Goal: Task Accomplishment & Management: Use online tool/utility

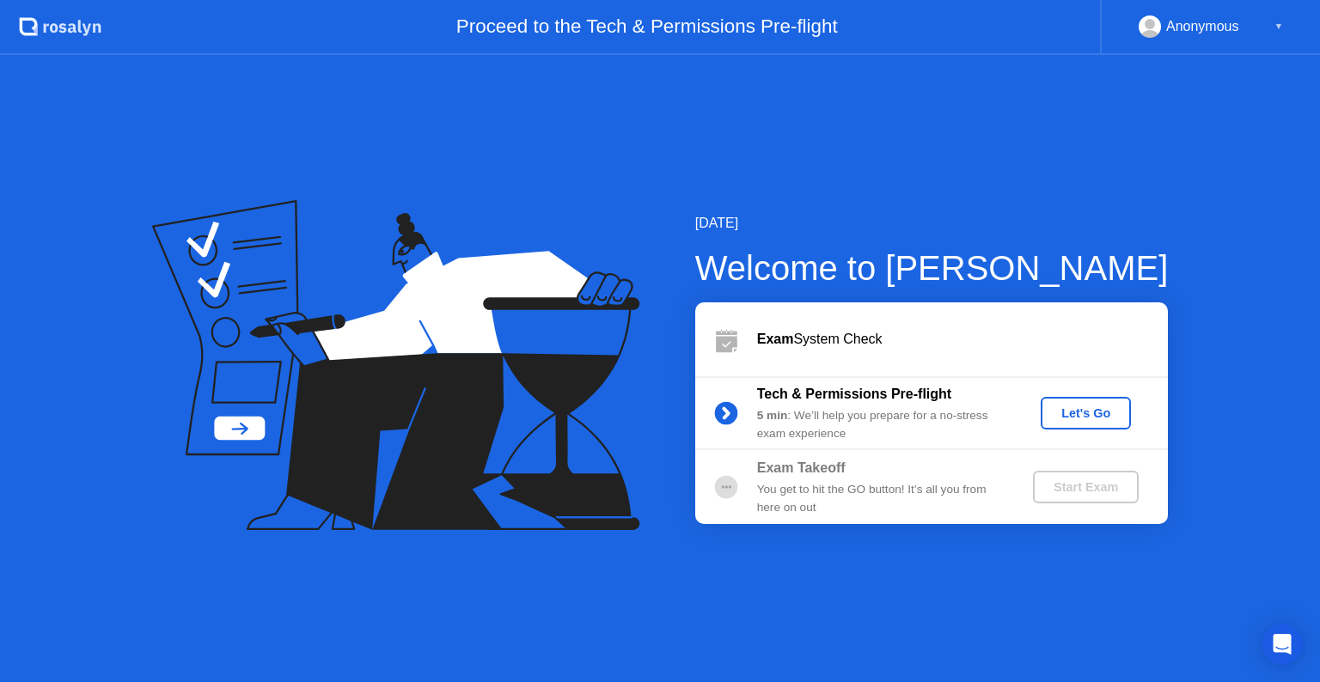
click at [1070, 417] on div "Let's Go" at bounding box center [1085, 413] width 76 height 14
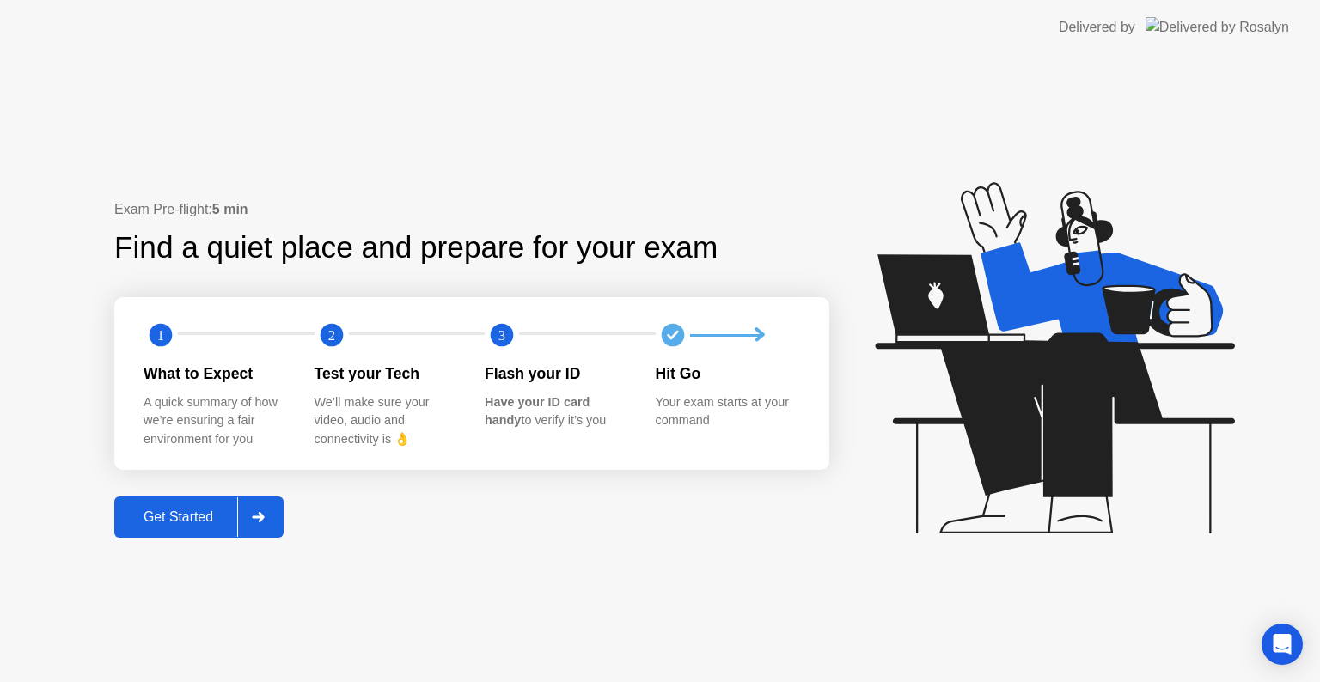
click at [1070, 417] on icon at bounding box center [1054, 357] width 359 height 351
click at [247, 522] on div at bounding box center [257, 517] width 41 height 40
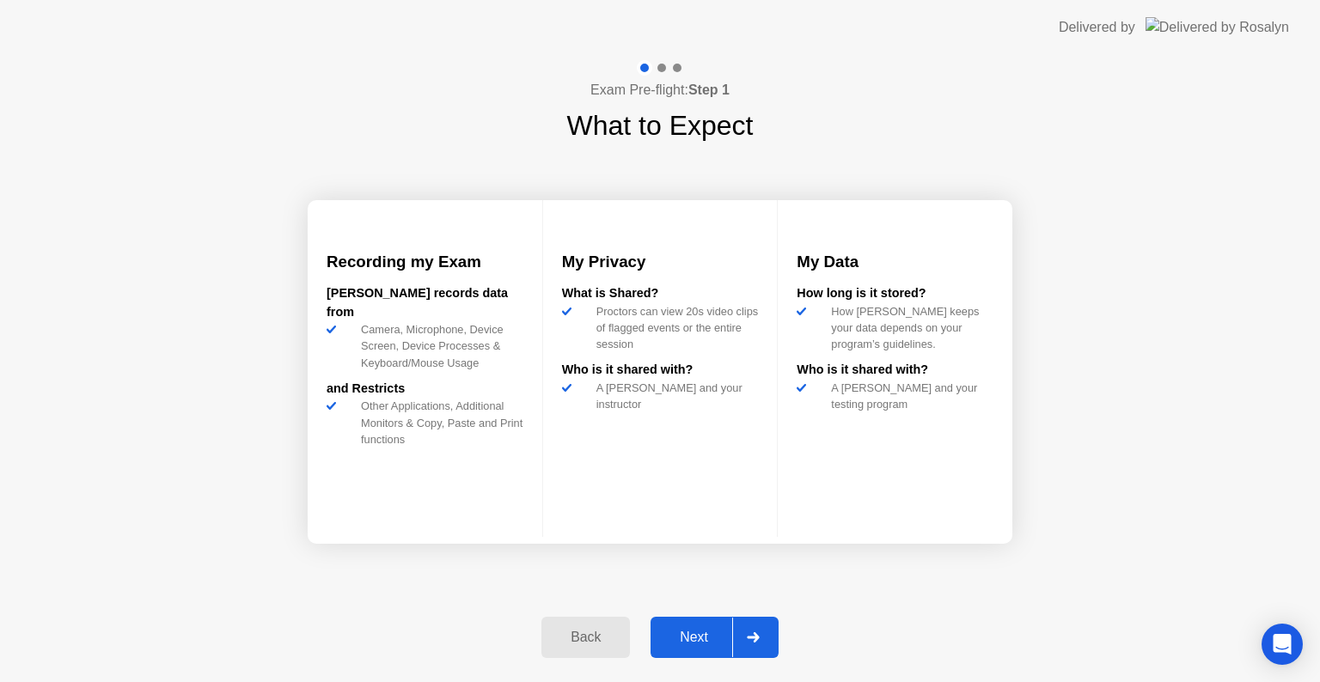
click at [684, 631] on div "Next" at bounding box center [694, 637] width 76 height 15
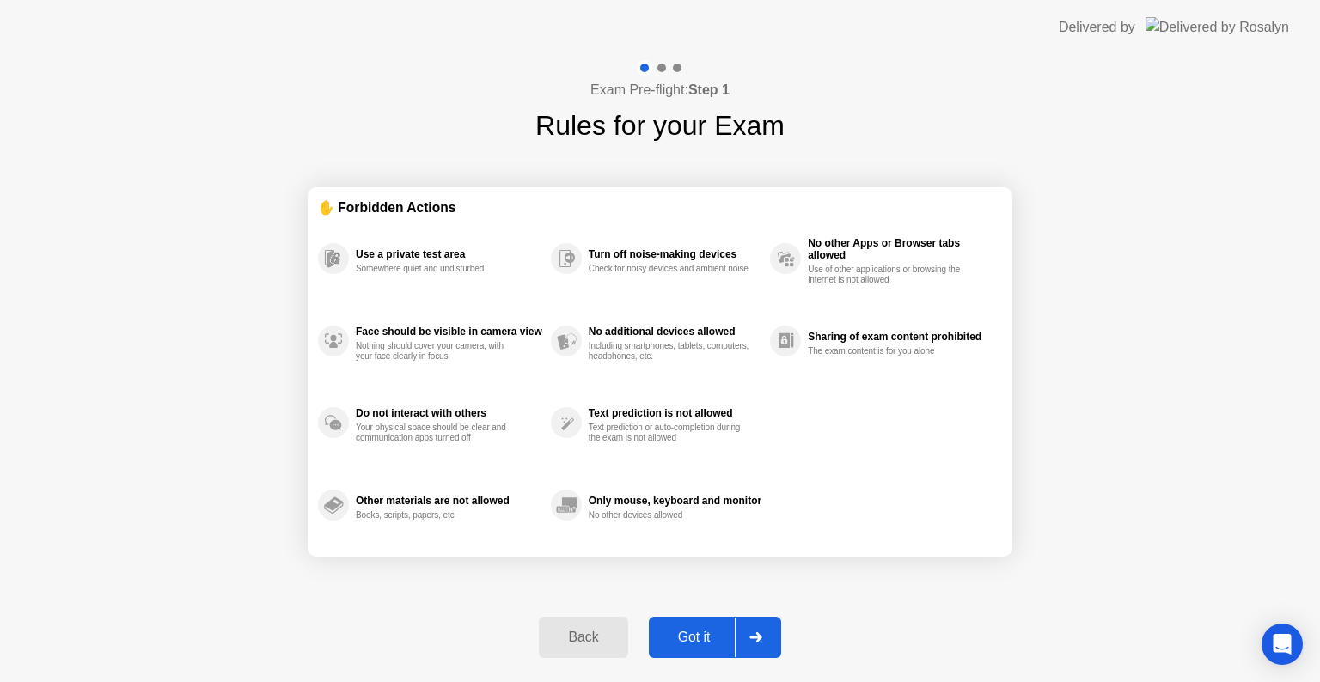
click at [684, 631] on div "Got it" at bounding box center [694, 637] width 81 height 15
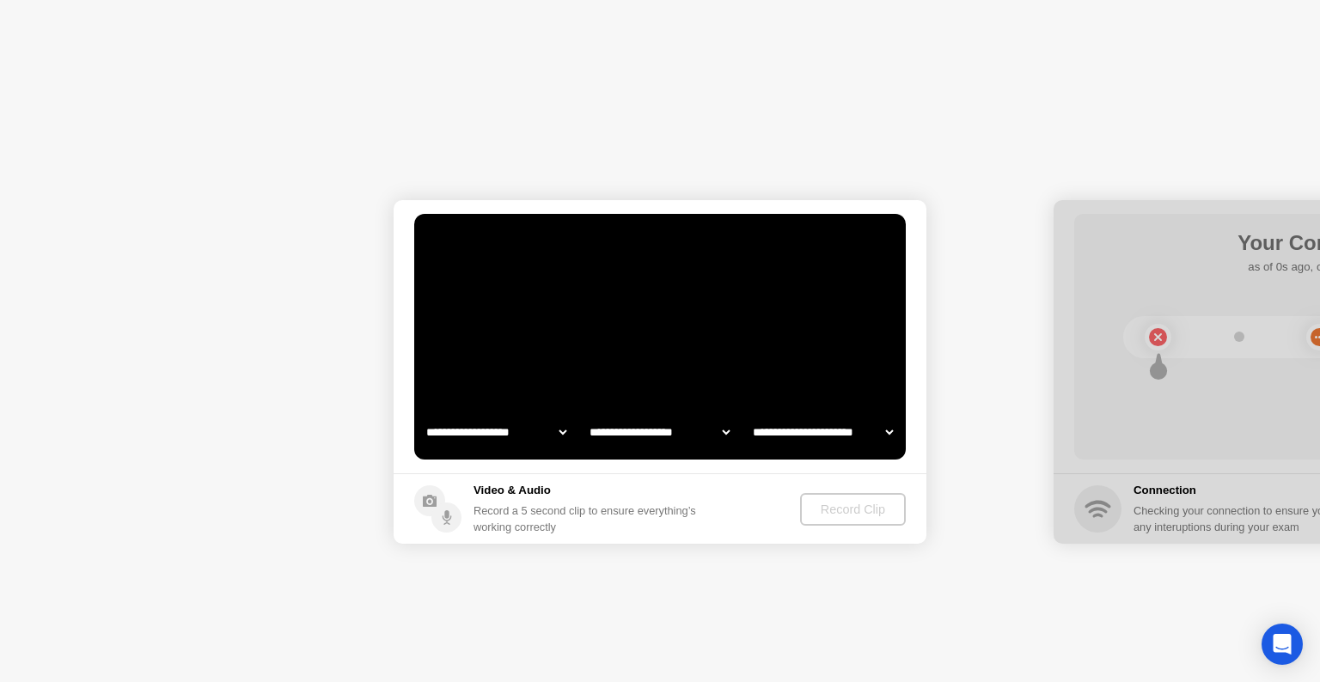
select select "**********"
select select "*******"
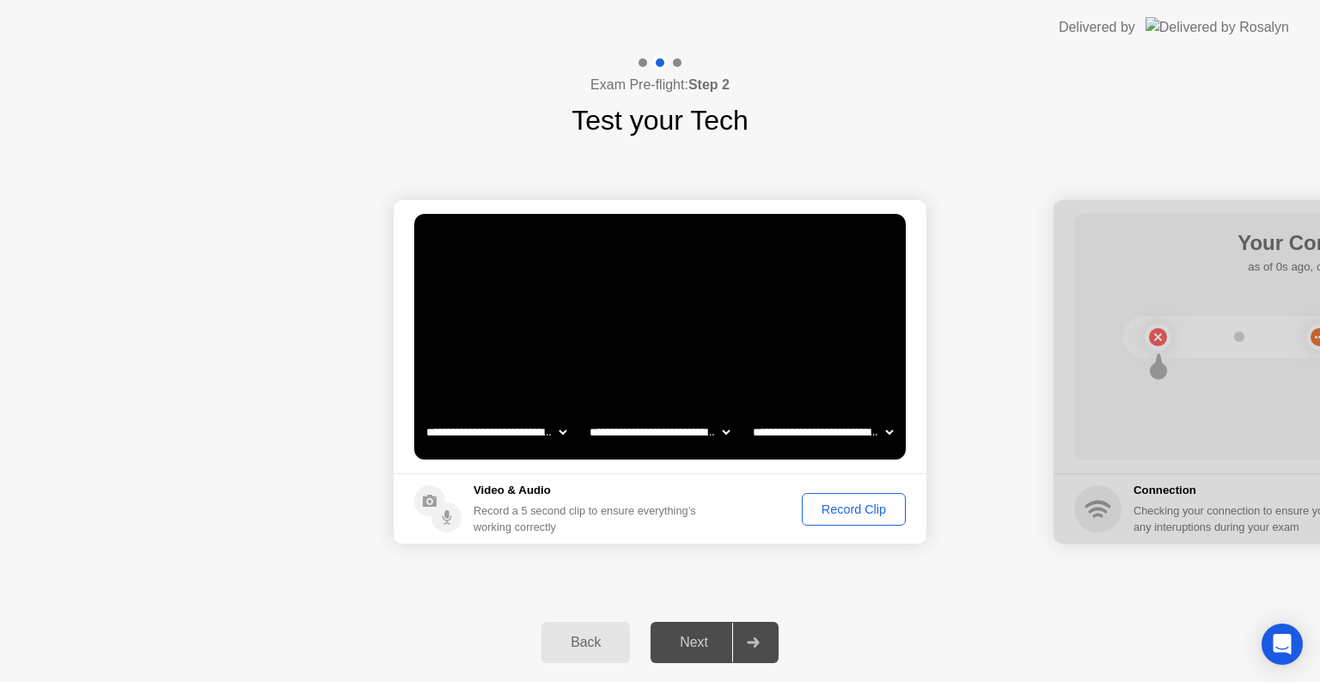
click at [835, 505] on div "Record Clip" at bounding box center [854, 510] width 92 height 14
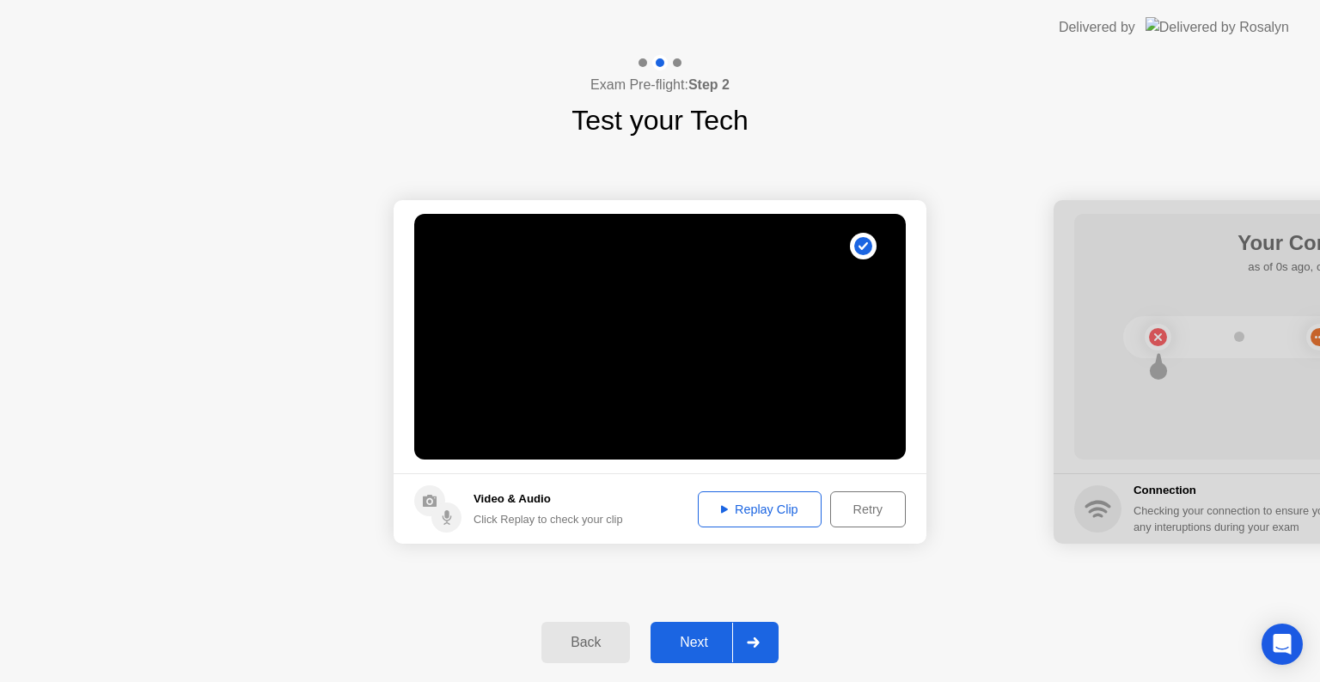
click at [693, 639] on div "Next" at bounding box center [694, 642] width 76 height 15
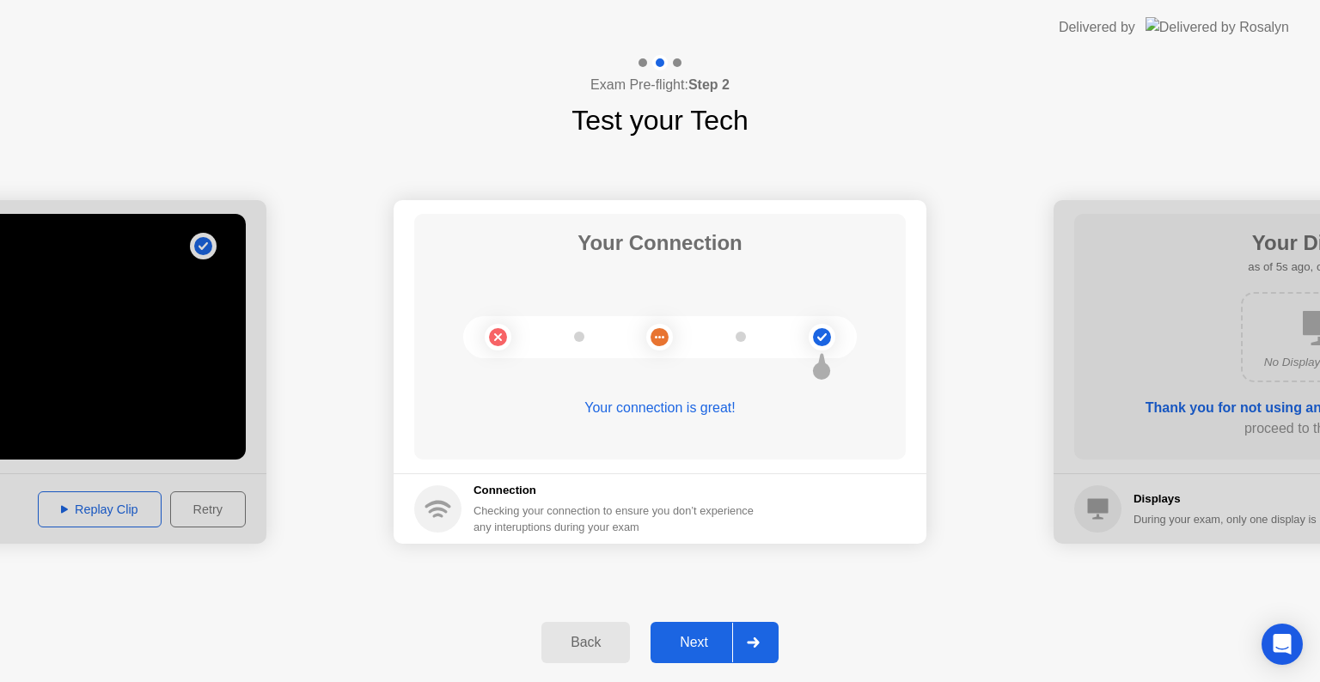
click at [699, 637] on div "Next" at bounding box center [694, 642] width 76 height 15
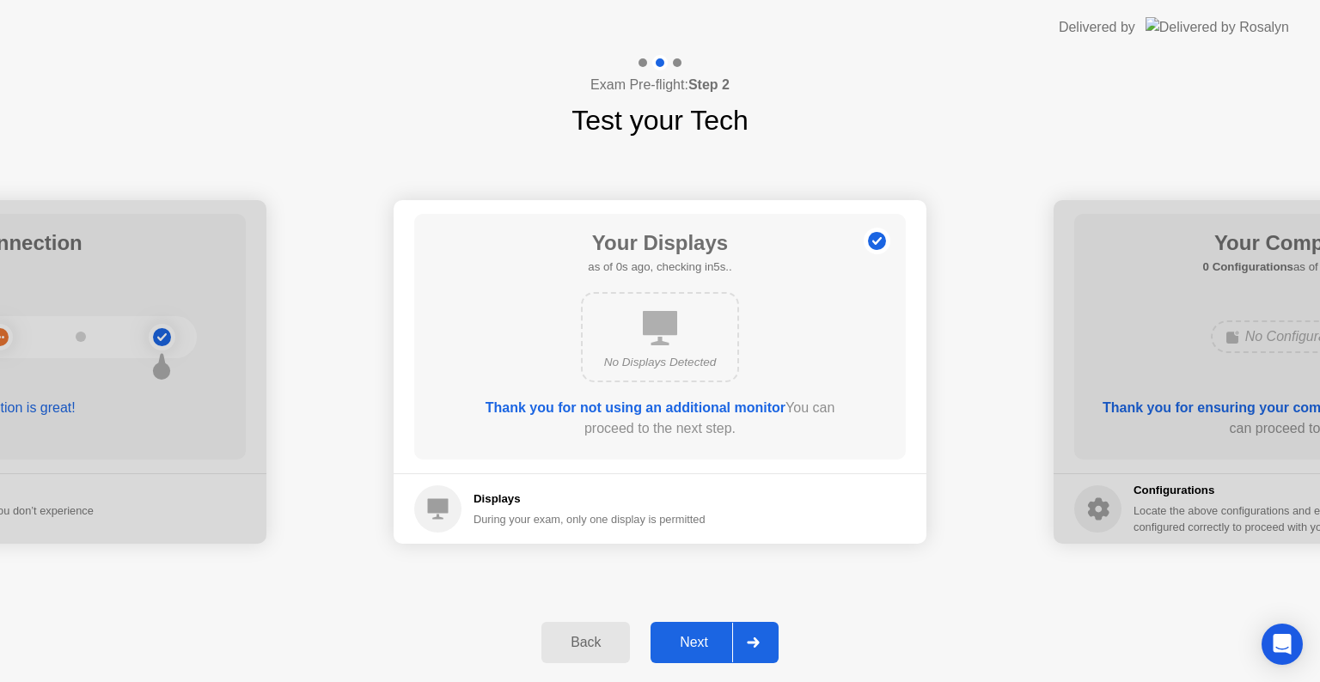
click at [699, 637] on div "Next" at bounding box center [694, 642] width 76 height 15
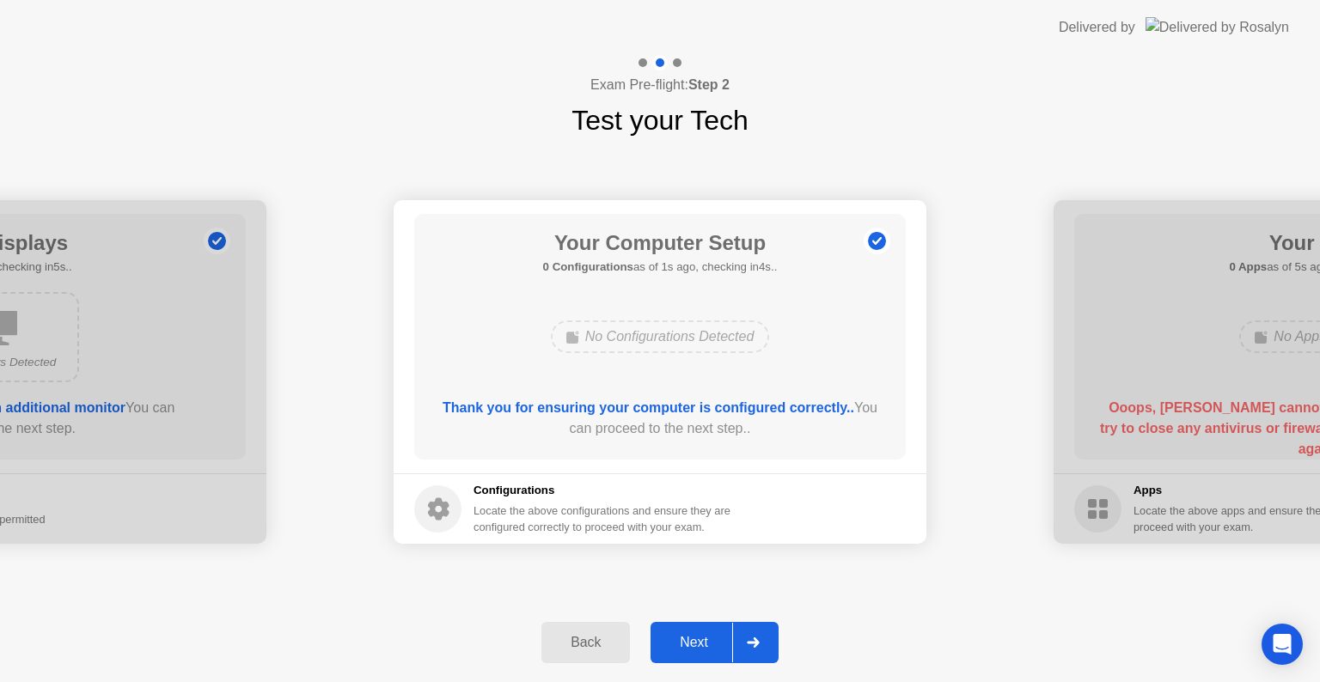
click at [699, 637] on div "Next" at bounding box center [694, 642] width 76 height 15
